Goal: Information Seeking & Learning: Learn about a topic

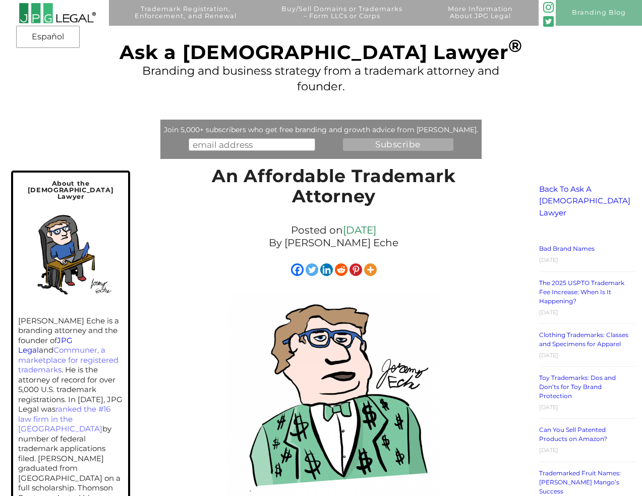
click at [49, 11] on img at bounding box center [57, 13] width 77 height 21
